Goal: Task Accomplishment & Management: Manage account settings

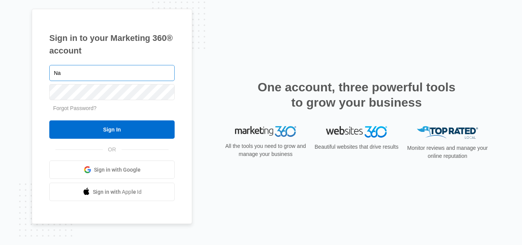
type input "N"
type input "[EMAIL_ADDRESS][DOMAIN_NAME]"
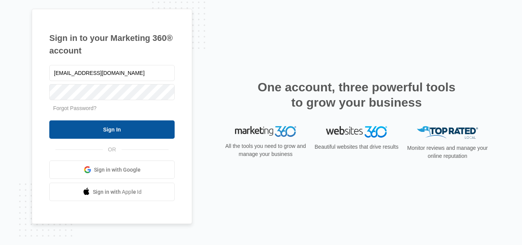
click at [104, 126] on input "Sign In" at bounding box center [111, 129] width 125 height 18
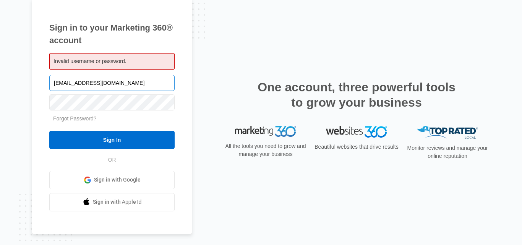
click at [134, 83] on input "[EMAIL_ADDRESS][DOMAIN_NAME]" at bounding box center [111, 83] width 125 height 16
drag, startPoint x: 134, startPoint y: 83, endPoint x: 44, endPoint y: 80, distance: 89.8
click at [44, 80] on div "Sign in to your Marketing 360® account Invalid username or password. coloradoki…" at bounding box center [112, 116] width 160 height 236
type input "Natalie"
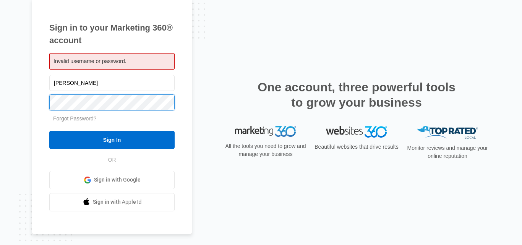
click at [49, 131] on input "Sign In" at bounding box center [111, 140] width 125 height 18
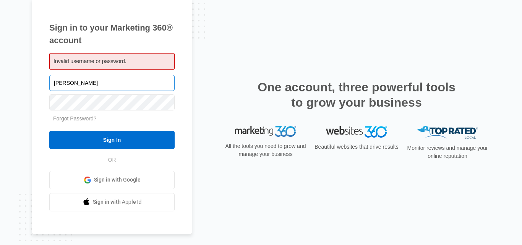
click at [100, 82] on input "Natalie" at bounding box center [111, 83] width 125 height 16
type input "N"
type input "[EMAIL_ADDRESS][DOMAIN_NAME]"
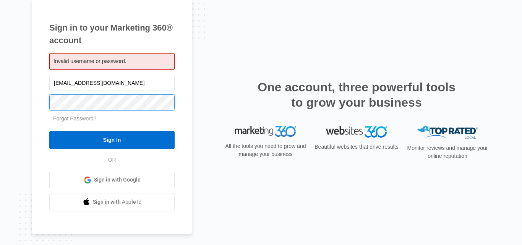
click at [49, 131] on input "Sign In" at bounding box center [111, 140] width 125 height 18
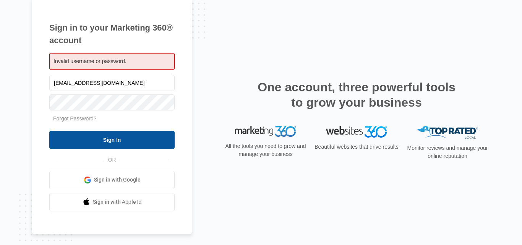
click at [113, 141] on input "Sign In" at bounding box center [111, 140] width 125 height 18
